Goal: Task Accomplishment & Management: Use online tool/utility

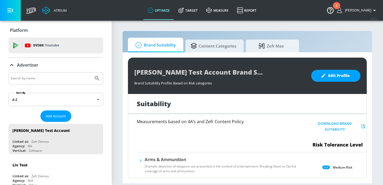
click at [30, 77] on input "Search by name" at bounding box center [51, 78] width 81 height 7
type input "tjx"
click at [91, 73] on button "Submit Search" at bounding box center [97, 79] width 12 height 12
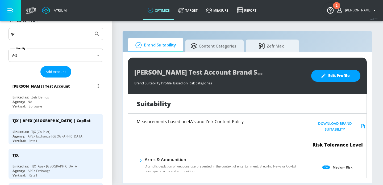
scroll to position [79, 0]
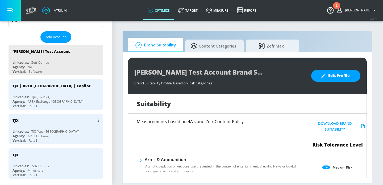
click at [65, 136] on div "Agency: APEX Exchange" at bounding box center [57, 136] width 89 height 5
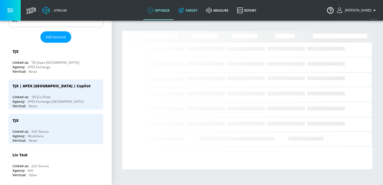
click at [190, 14] on link "Target" at bounding box center [188, 10] width 28 height 19
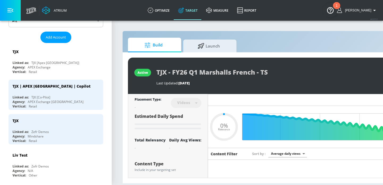
type input "0.05"
click at [207, 42] on span "Launch" at bounding box center [209, 45] width 40 height 13
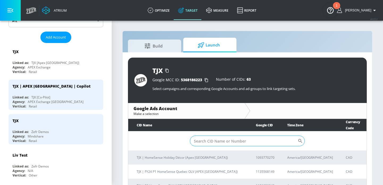
click at [204, 136] on input "Sort By" at bounding box center [244, 141] width 108 height 11
paste input "6576443647"
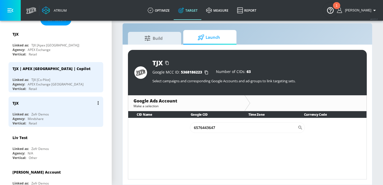
scroll to position [99, 0]
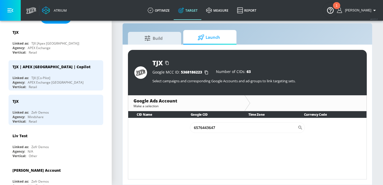
type input "6576443647"
click at [58, 75] on div "TJX | APEX Canada | Copilot Linked as: TJX [Co-Pilot] Agency: APEX Exchange Can…" at bounding box center [56, 75] width 95 height 30
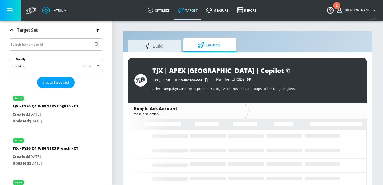
scroll to position [99, 0]
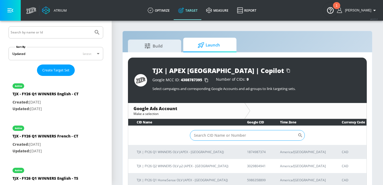
click at [206, 134] on input "Sort By" at bounding box center [244, 135] width 108 height 11
paste input "6576443647"
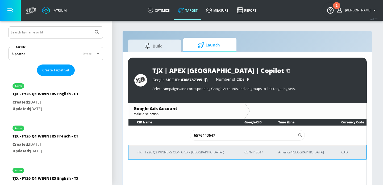
type input "6576443647"
click at [174, 148] on td "TJX | FY26 Q3 WINNERS OLV (APEX - [GEOGRAPHIC_DATA])" at bounding box center [183, 152] width 108 height 14
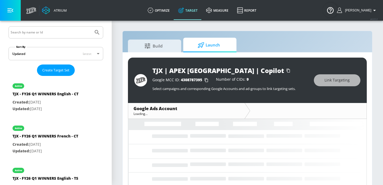
click at [124, 121] on div "TJX | APEX [GEOGRAPHIC_DATA] | Copilot Google MCC ID: 4308787395 Number of CIDs…" at bounding box center [248, 122] width 250 height 140
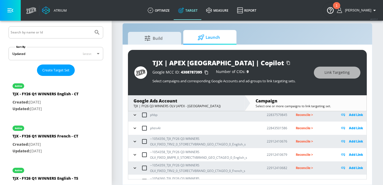
scroll to position [92, 0]
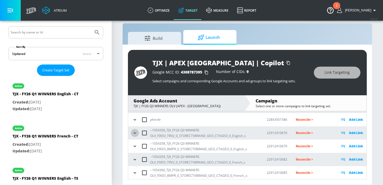
click at [136, 134] on icon "button" at bounding box center [134, 133] width 5 height 5
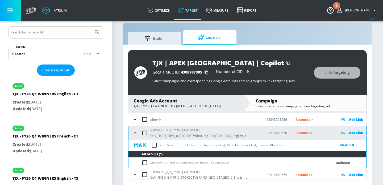
scroll to position [97, 0]
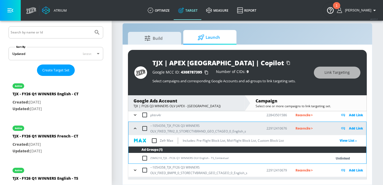
click at [155, 142] on input "checkbox" at bounding box center [154, 140] width 11 height 11
checkbox input "true"
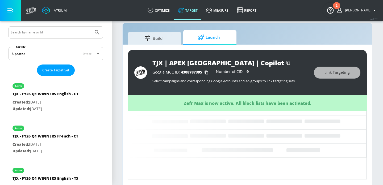
scroll to position [92, 0]
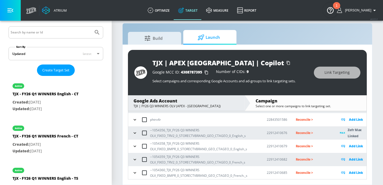
click at [135, 147] on icon "button" at bounding box center [134, 146] width 5 height 5
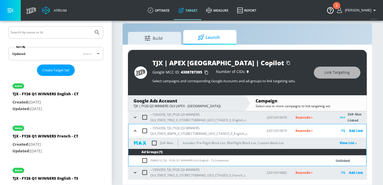
scroll to position [109, 0]
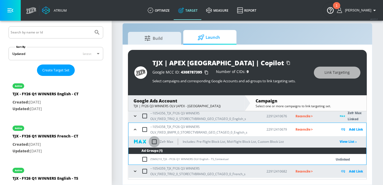
click at [156, 143] on input "checkbox" at bounding box center [154, 141] width 11 height 11
checkbox input "true"
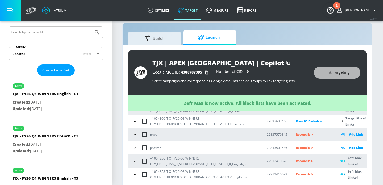
scroll to position [92, 0]
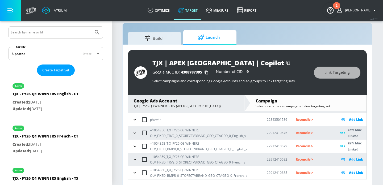
click at [137, 161] on icon "button" at bounding box center [134, 159] width 5 height 5
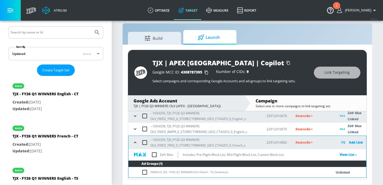
scroll to position [116, 0]
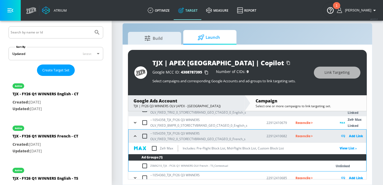
click at [154, 150] on input "checkbox" at bounding box center [154, 148] width 11 height 11
checkbox input "true"
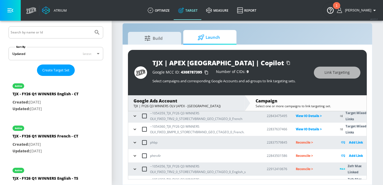
scroll to position [92, 0]
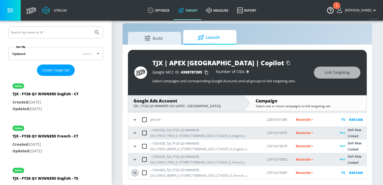
click at [134, 173] on icon "button" at bounding box center [135, 172] width 2 height 1
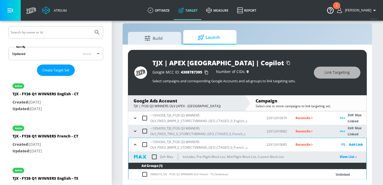
scroll to position [121, 0]
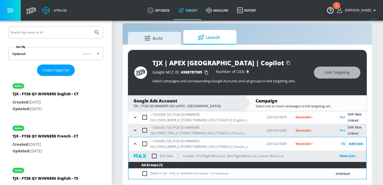
click at [155, 157] on input "checkbox" at bounding box center [154, 156] width 11 height 11
checkbox input "true"
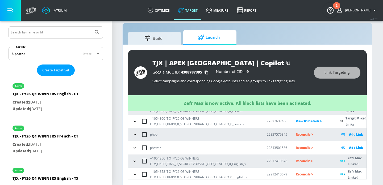
scroll to position [92, 0]
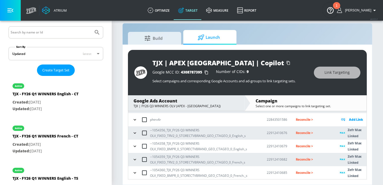
click at [299, 176] on p "Reconcile >" at bounding box center [314, 173] width 36 height 6
drag, startPoint x: 185, startPoint y: 174, endPoint x: 155, endPoint y: 171, distance: 30.0
click at [155, 171] on p "--1054360_TJX_FY26 Q3 WINNERS OLV_FIXED_BMPR_0_STORECTVBRAND_GEO_CTAGEO_0_Frenc…" at bounding box center [204, 173] width 108 height 11
copy p "4360_TJX_FY26 Q3 WINNERS OLV_FIXED_BMPR_0_ST"
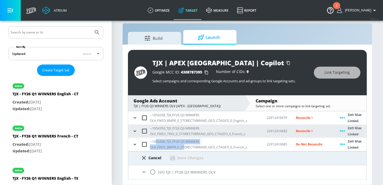
click at [153, 172] on input "radio" at bounding box center [152, 172] width 11 height 11
radio input "true"
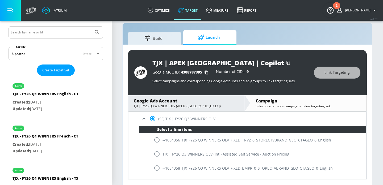
scroll to position [198, 0]
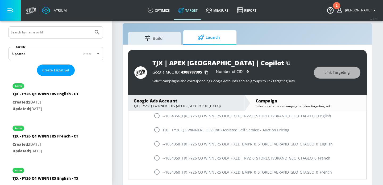
click at [155, 175] on input "radio" at bounding box center [156, 172] width 11 height 11
radio input "true"
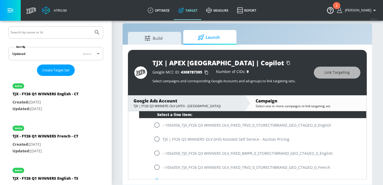
scroll to position [129, 0]
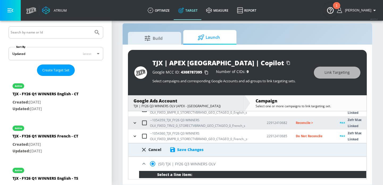
click at [182, 149] on div "Save Changes" at bounding box center [190, 149] width 26 height 5
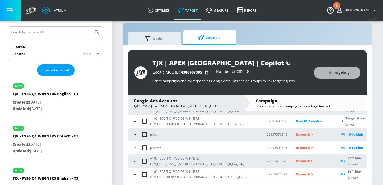
scroll to position [92, 0]
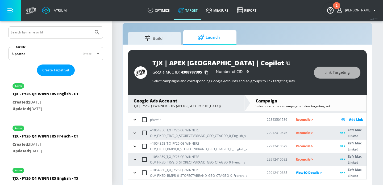
click at [315, 163] on td "Reconcile >" at bounding box center [309, 159] width 44 height 13
click at [311, 163] on p "Reconcile >" at bounding box center [314, 160] width 36 height 6
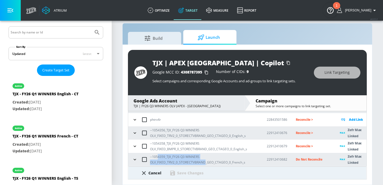
drag, startPoint x: 206, startPoint y: 162, endPoint x: 157, endPoint y: 159, distance: 48.6
click at [157, 159] on p "--1054359_TJX_FY26 Q3 WINNERS OLV_FIXED_TRV2_0_STORECTVBRAND_GEO_CTAGEO_0_Frenc…" at bounding box center [204, 159] width 108 height 11
copy p "4359_TJX_FY26 Q3 WINNERS OLV_FIXED_TRV2_0_STORECTVBRAND"
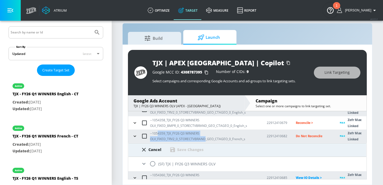
click at [152, 164] on input "radio" at bounding box center [152, 164] width 11 height 11
radio input "true"
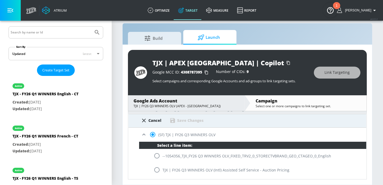
scroll to position [198, 0]
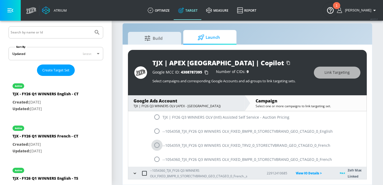
click at [158, 143] on input "radio" at bounding box center [156, 145] width 11 height 11
radio input "true"
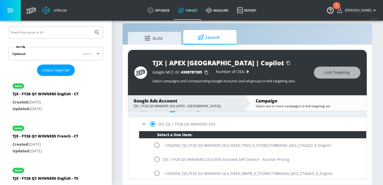
scroll to position [129, 0]
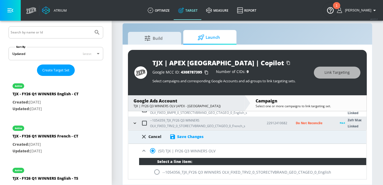
click at [187, 135] on div "Save Changes" at bounding box center [190, 136] width 26 height 5
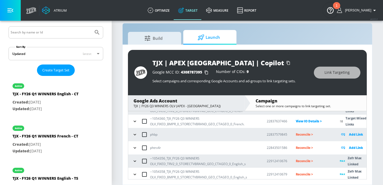
scroll to position [92, 0]
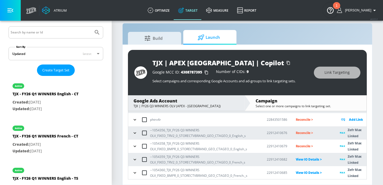
click at [297, 148] on p "Reconcile >" at bounding box center [314, 146] width 36 height 6
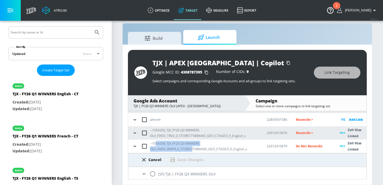
drag, startPoint x: 193, startPoint y: 149, endPoint x: 155, endPoint y: 145, distance: 37.5
click at [155, 145] on p "--1054358_TJX_FY26 Q3 WINNERS OLV_FIXED_BMPR_0_STORECTVBRAND_GEO_CTAGEO_0_Engli…" at bounding box center [204, 146] width 108 height 11
copy p "54358_TJX_FY26 Q3 WINNERS OLV_FIXED_BMPR_0_STOREC"
click at [154, 173] on input "radio" at bounding box center [152, 174] width 11 height 11
radio input "true"
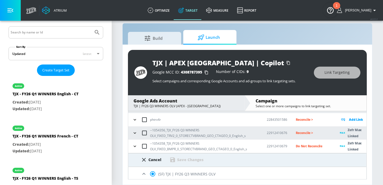
scroll to position [171, 0]
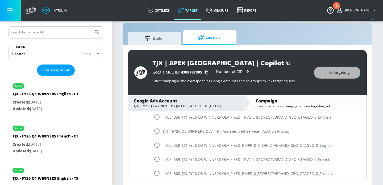
click at [155, 144] on input "radio" at bounding box center [156, 145] width 11 height 11
radio input "true"
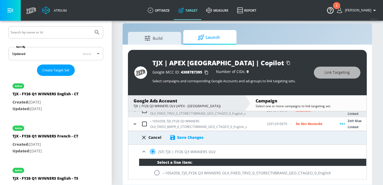
scroll to position [114, 0]
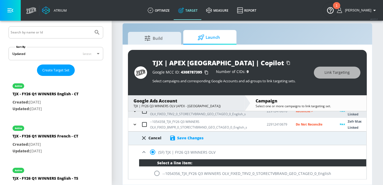
click at [185, 140] on div "Save Changes" at bounding box center [190, 138] width 26 height 5
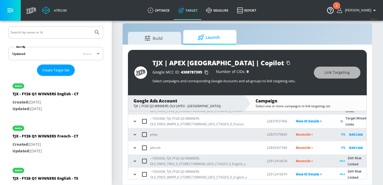
scroll to position [92, 0]
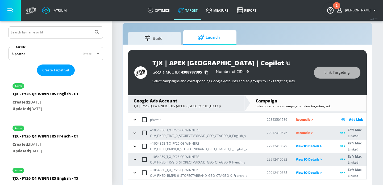
click at [301, 133] on p "Reconcile >" at bounding box center [314, 133] width 36 height 6
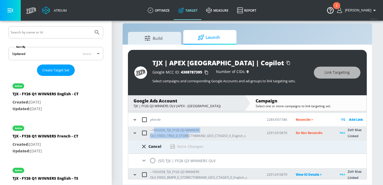
drag, startPoint x: 190, startPoint y: 136, endPoint x: 154, endPoint y: 131, distance: 36.2
click at [154, 131] on p "--1054356_TJX_FY26 Q3 WINNERS OLV_FIXED_TRV2_0_STORECTVBRAND_GEO_CTAGEO_0_Engli…" at bounding box center [204, 133] width 108 height 11
copy p "054356_TJX_FY26 Q3 WINNERS OLV_FIXED_TRV2_0_STORE"
click at [154, 158] on input "radio" at bounding box center [152, 160] width 11 height 11
radio input "true"
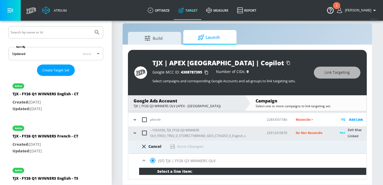
scroll to position [129, 0]
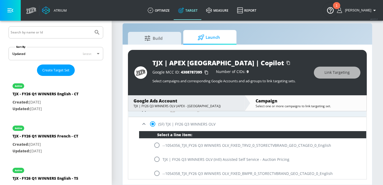
click at [157, 146] on input "radio" at bounding box center [156, 145] width 11 height 11
radio input "true"
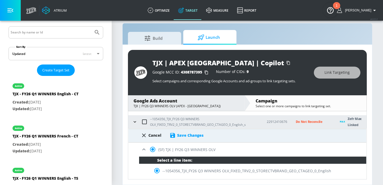
scroll to position [97, 0]
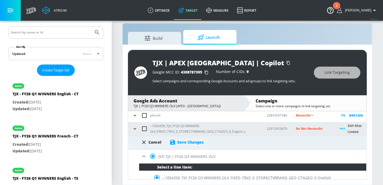
click at [187, 143] on div "Save Changes" at bounding box center [190, 142] width 26 height 5
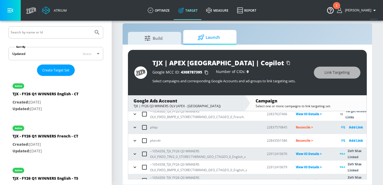
scroll to position [92, 0]
